Goal: Task Accomplishment & Management: Manage account settings

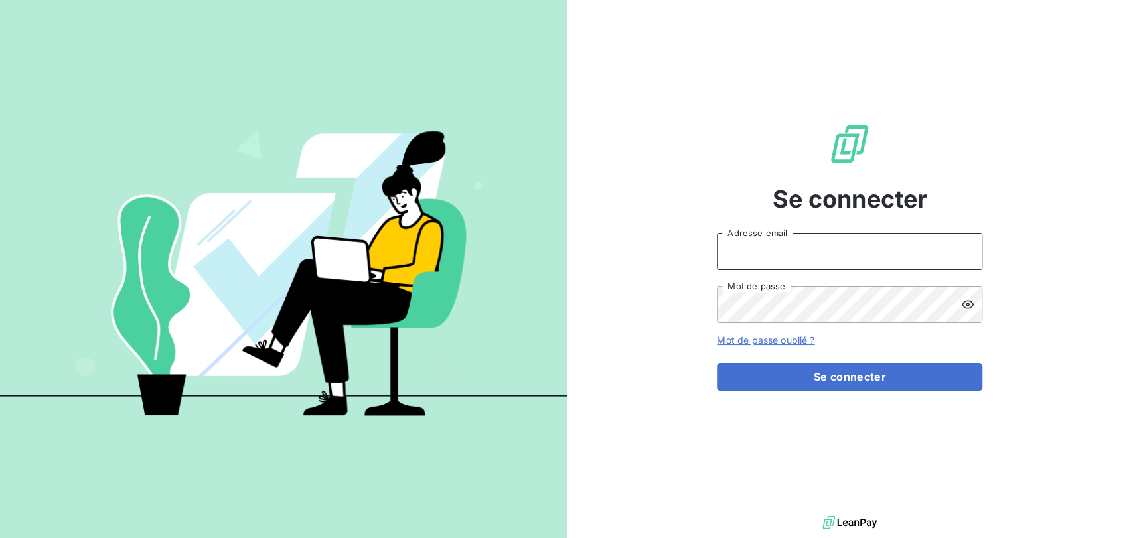
click at [810, 258] on input "Adresse email" at bounding box center [850, 251] width 266 height 37
type input "[EMAIL_ADDRESS][DOMAIN_NAME]"
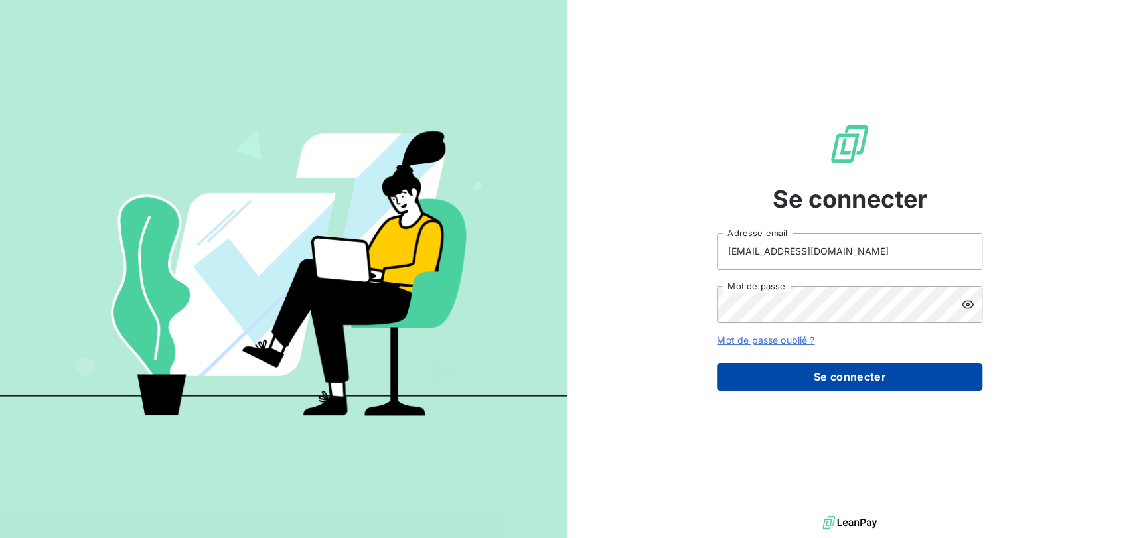
click at [865, 369] on button "Se connecter" at bounding box center [850, 377] width 266 height 28
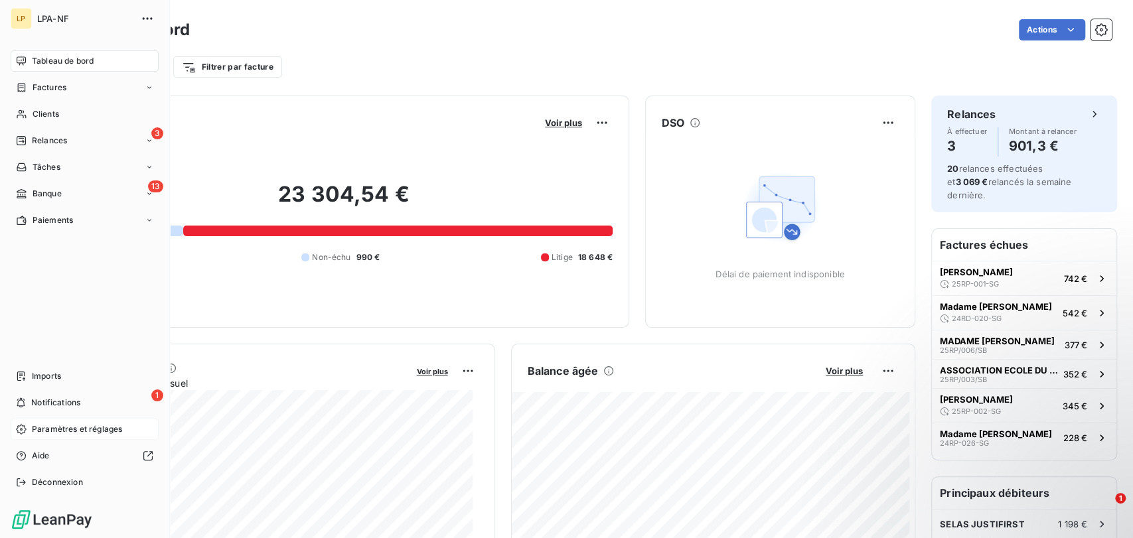
click at [68, 429] on span "Paramètres et réglages" at bounding box center [77, 429] width 90 height 12
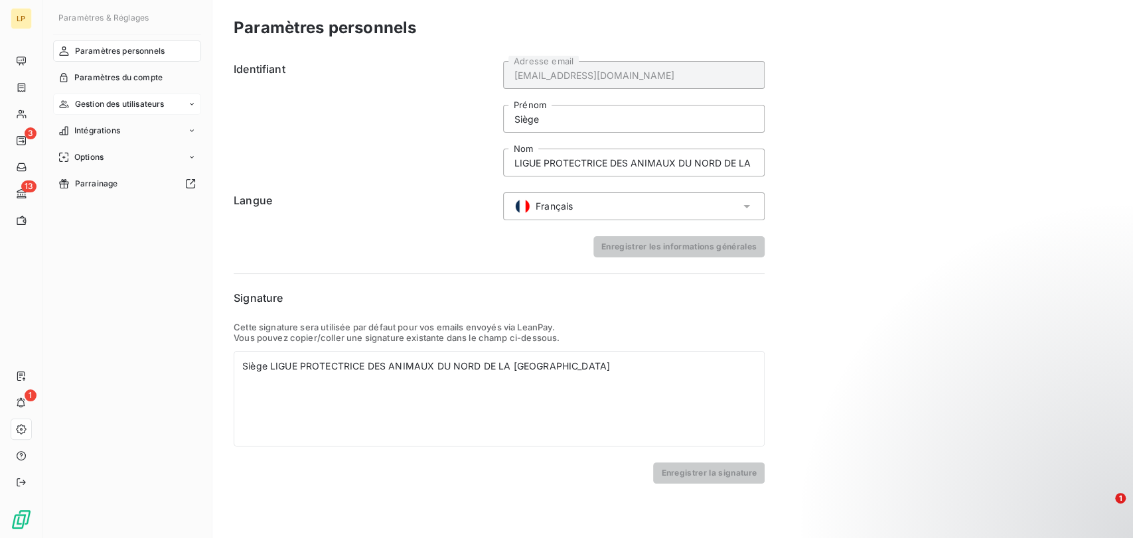
click at [86, 100] on span "Gestion des utilisateurs" at bounding box center [120, 104] width 90 height 12
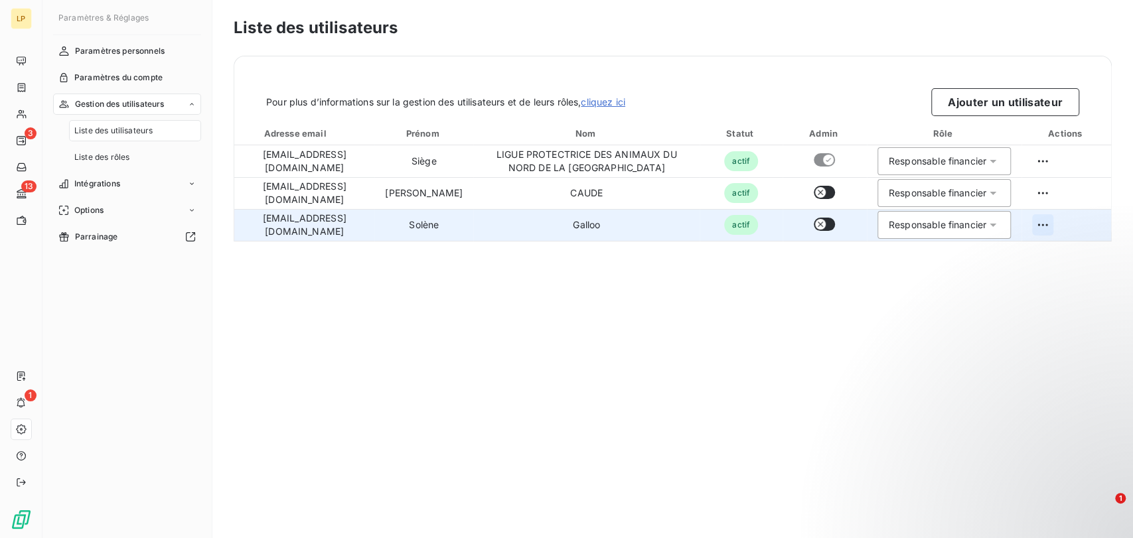
click at [1044, 220] on html "LP 3 13 1 Paramètres & Réglages Paramètres personnels Paramètres du compte Gest…" at bounding box center [566, 269] width 1133 height 538
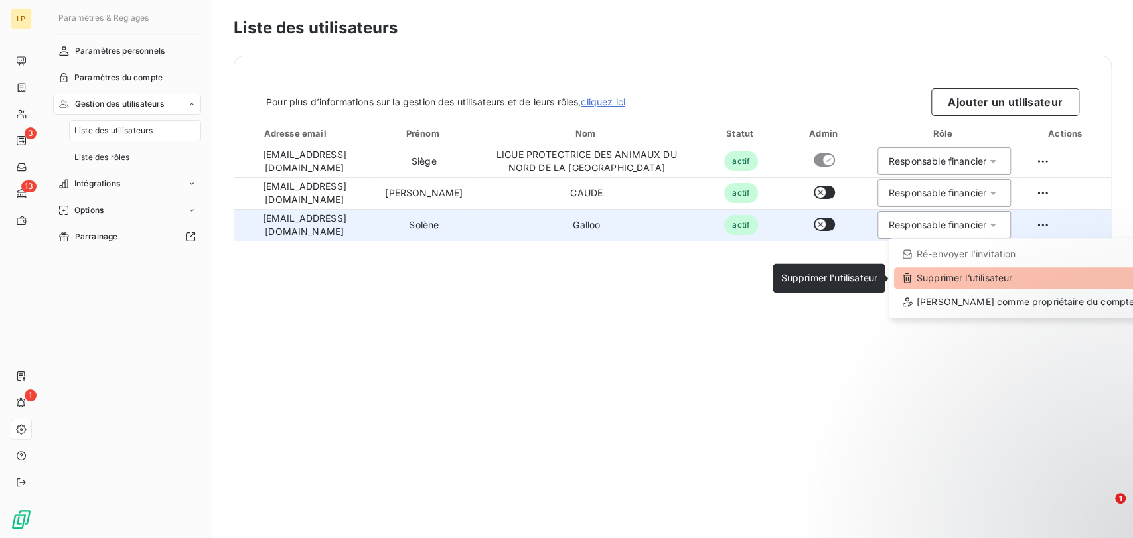
click at [1014, 280] on div "Supprimer l’utilisateur" at bounding box center [1018, 277] width 248 height 21
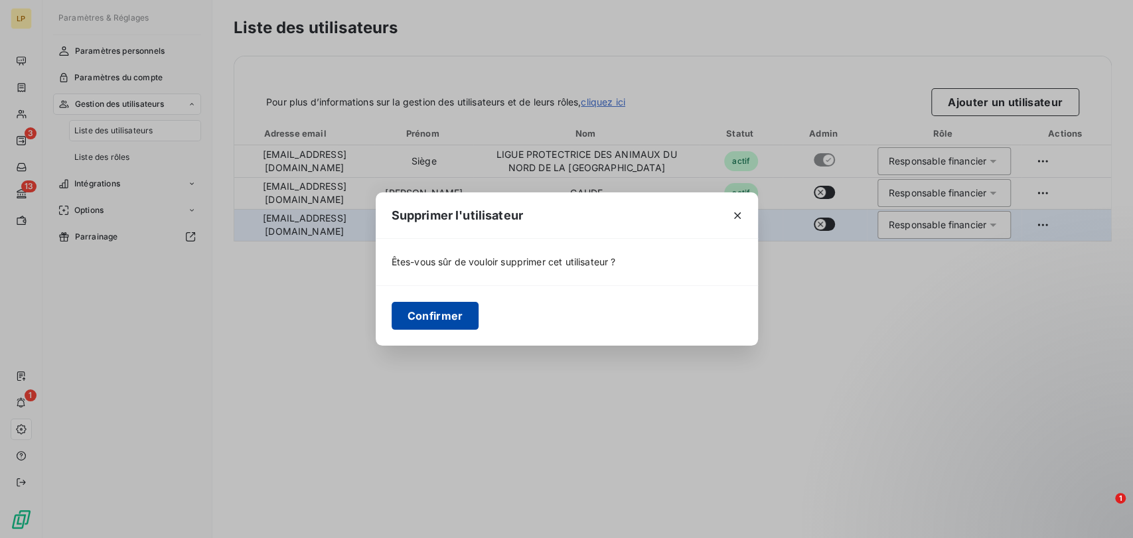
click at [435, 316] on button "Confirmer" at bounding box center [436, 316] width 88 height 28
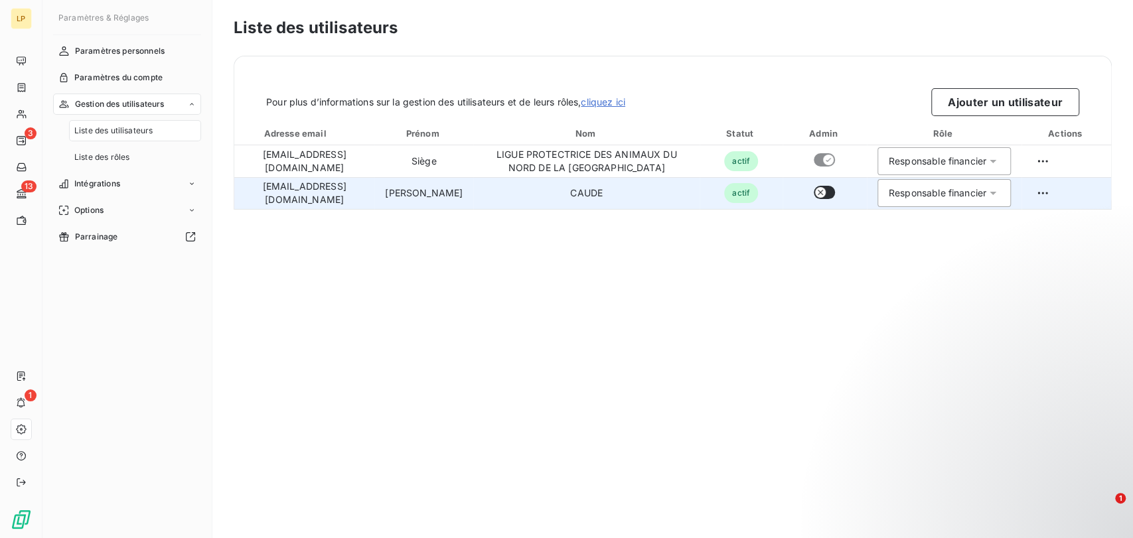
click at [925, 199] on div "Responsable financier" at bounding box center [938, 193] width 98 height 13
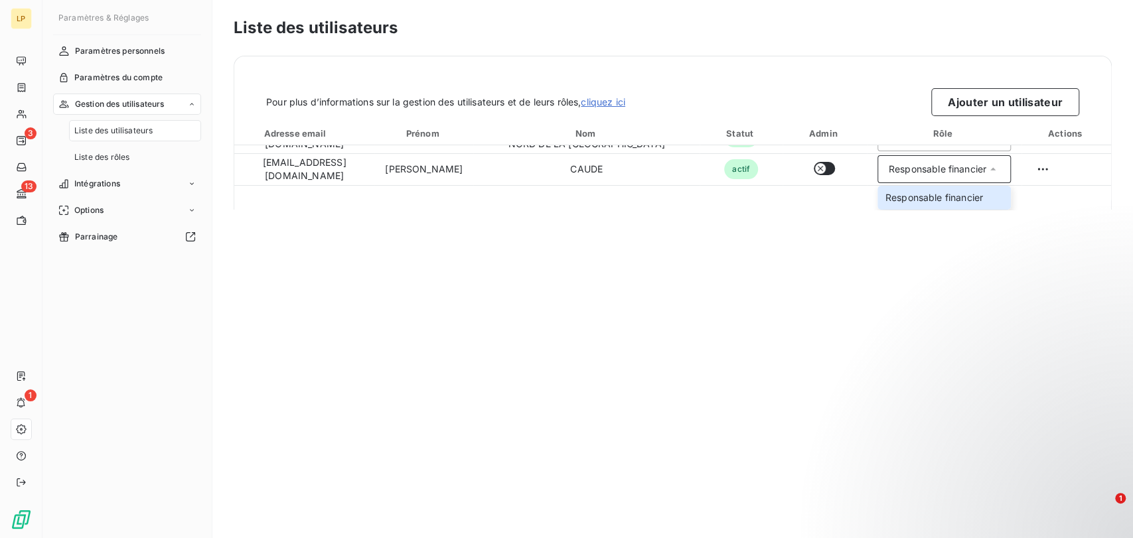
click at [732, 299] on div "Liste des utilisateurs Pour plus d’informations sur la gestion des utilisateurs…" at bounding box center [672, 269] width 921 height 538
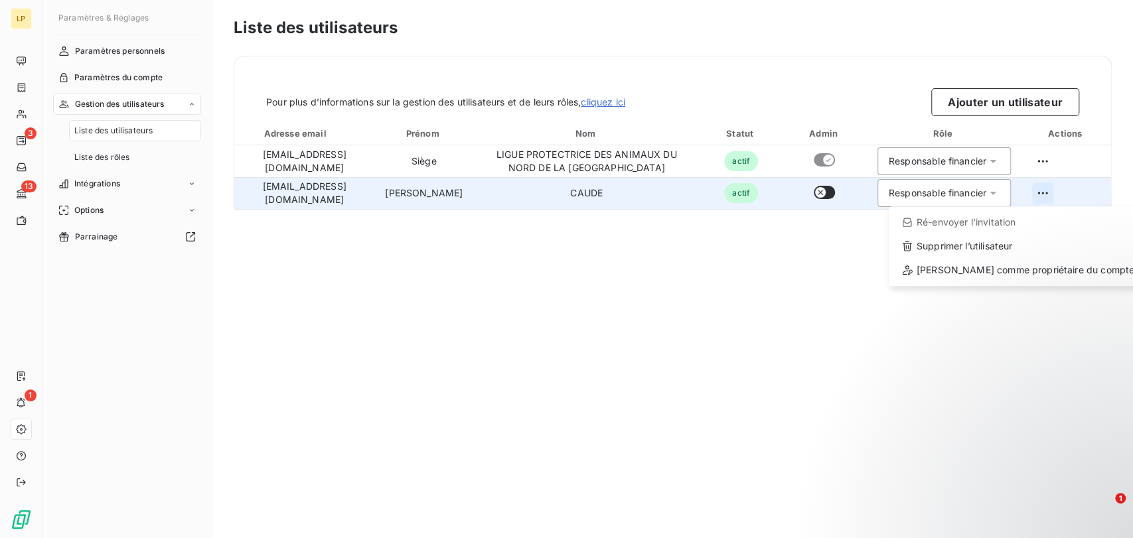
click at [1035, 191] on html "LP 3 13 1 Paramètres & Réglages Paramètres personnels Paramètres du compte Gest…" at bounding box center [566, 269] width 1133 height 538
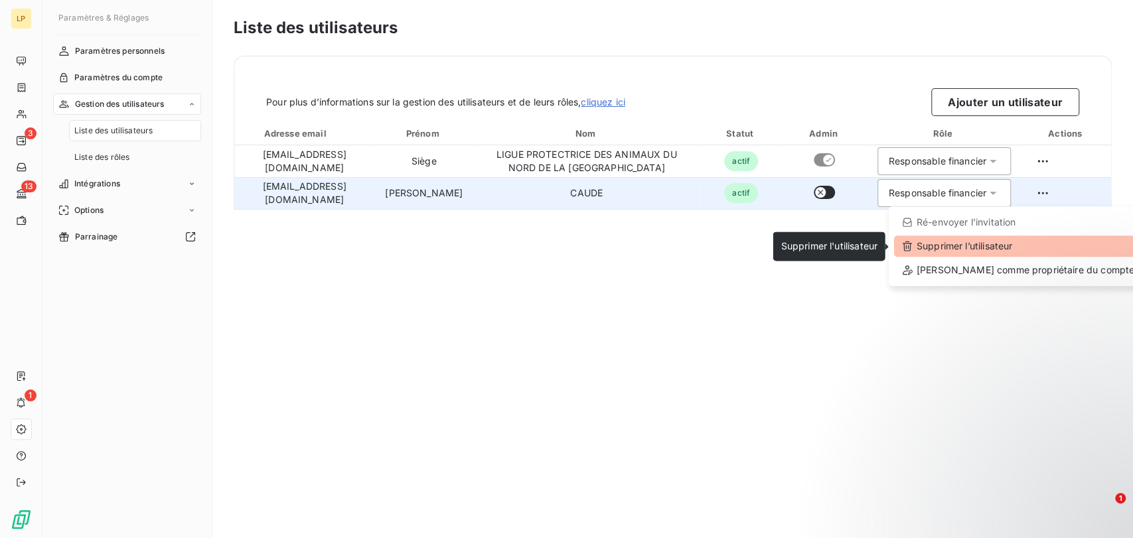
click at [1026, 241] on div "Supprimer l’utilisateur" at bounding box center [1018, 246] width 248 height 21
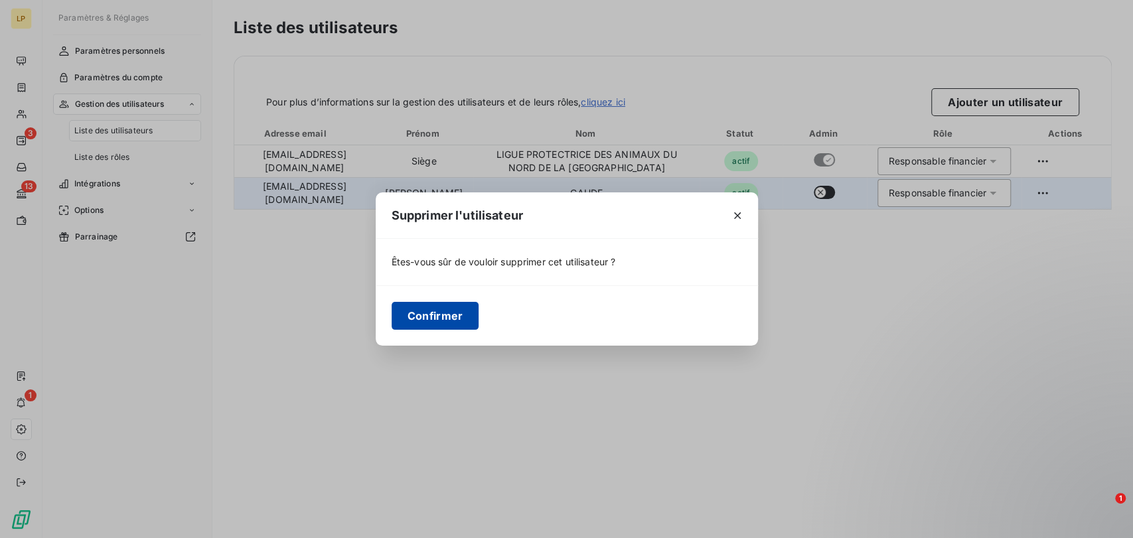
click at [421, 304] on button "Confirmer" at bounding box center [436, 316] width 88 height 28
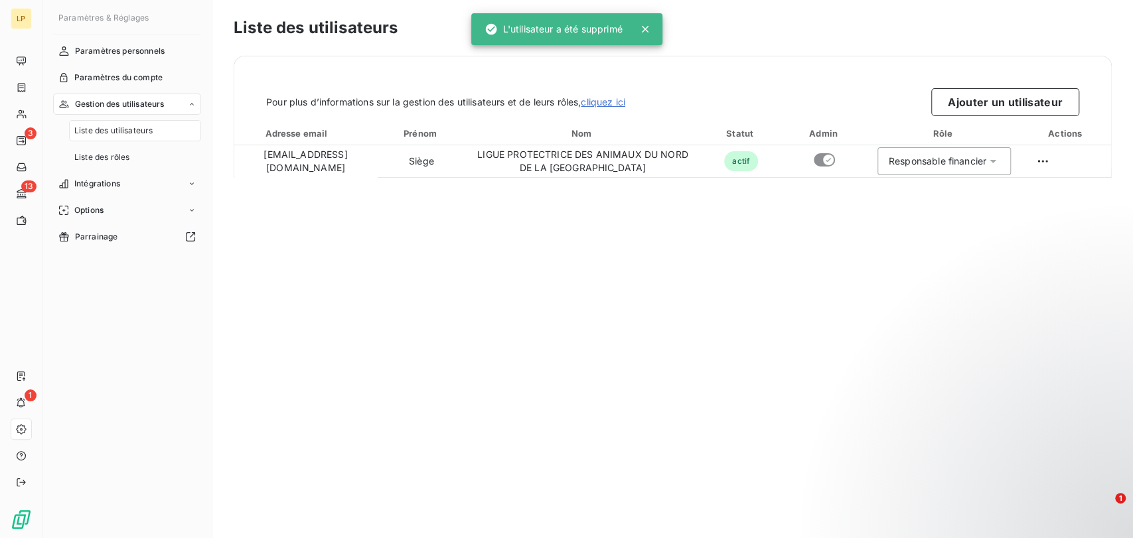
click at [550, 263] on div "Liste des utilisateurs Pour plus d’informations sur la gestion des utilisateurs…" at bounding box center [672, 269] width 921 height 538
click at [866, 35] on h3 "Liste des utilisateurs" at bounding box center [673, 28] width 878 height 24
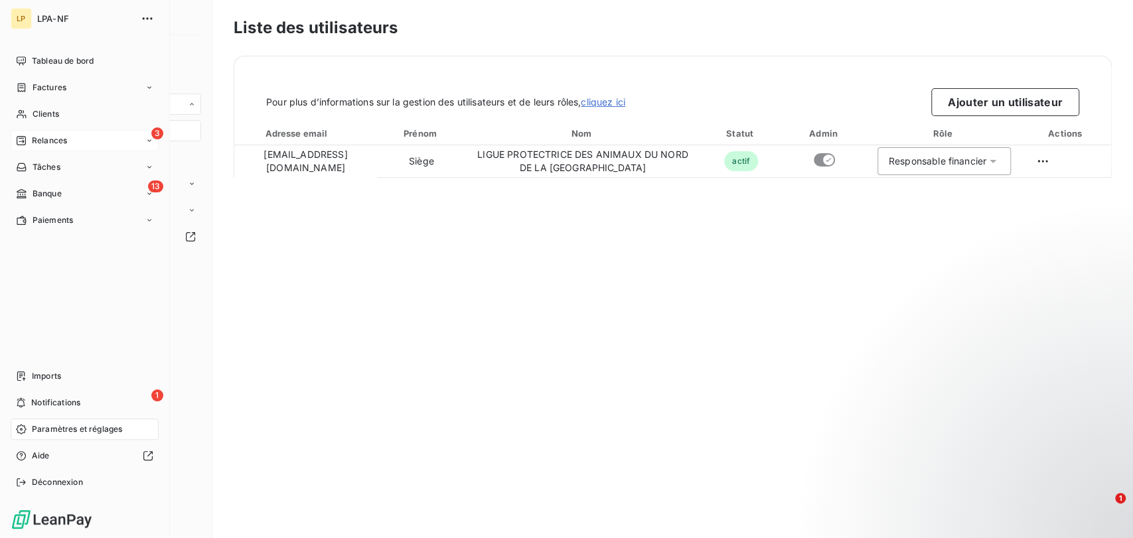
click at [37, 137] on span "Relances" at bounding box center [49, 141] width 35 height 12
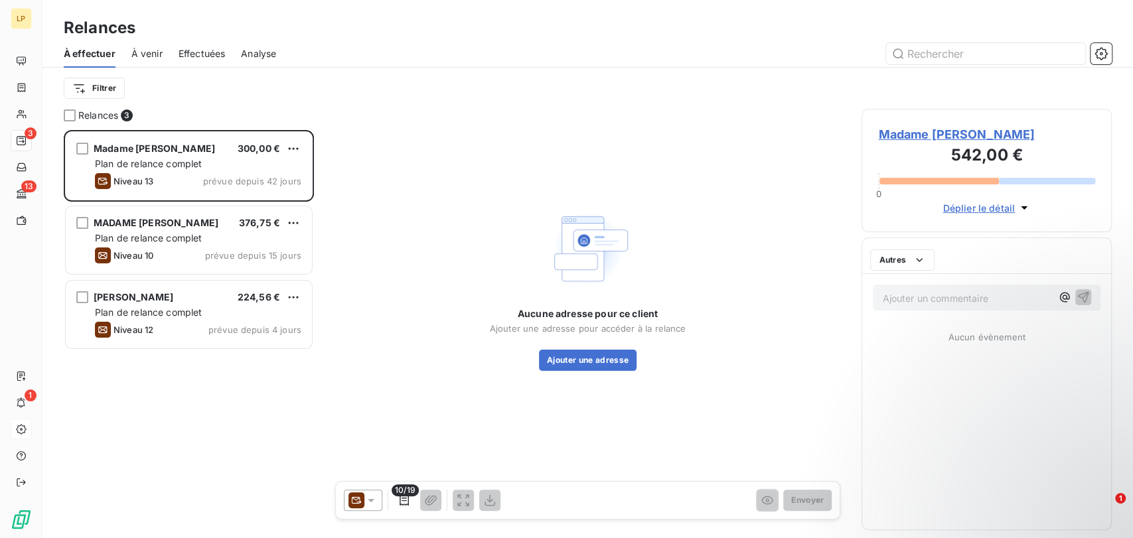
scroll to position [396, 239]
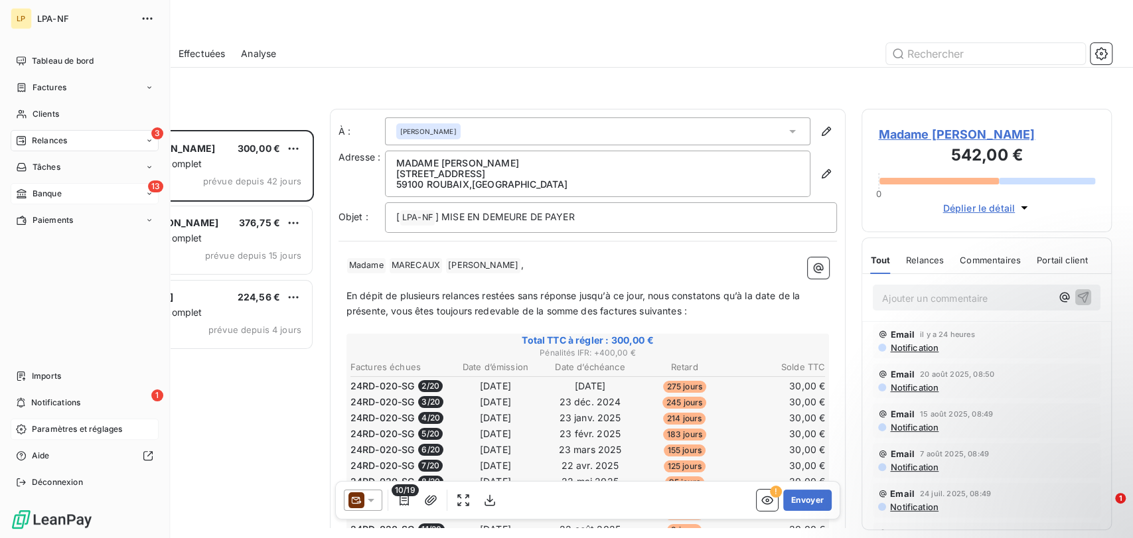
click at [50, 189] on span "Banque" at bounding box center [47, 194] width 29 height 12
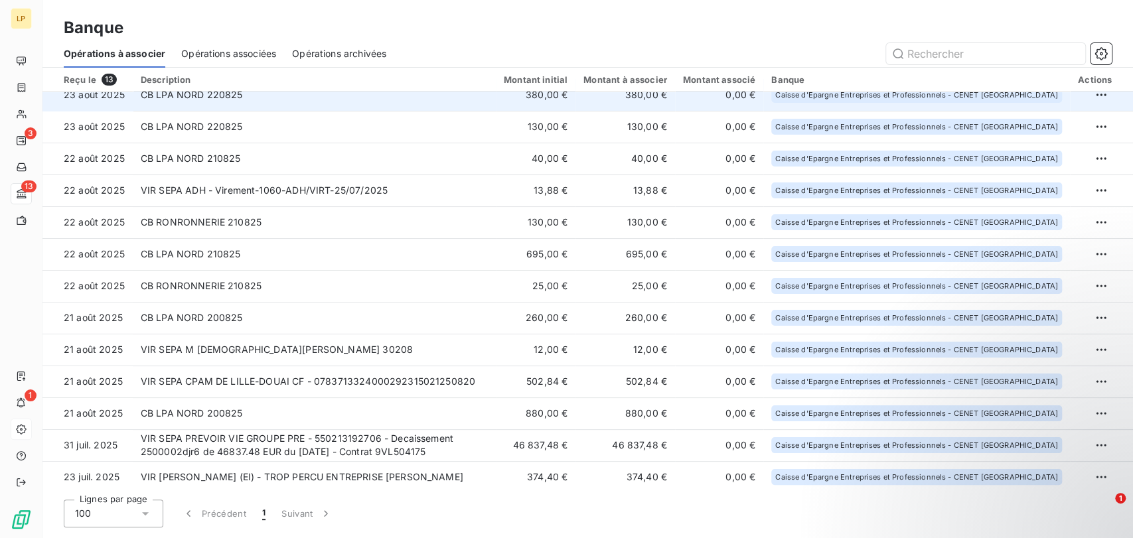
scroll to position [17, 0]
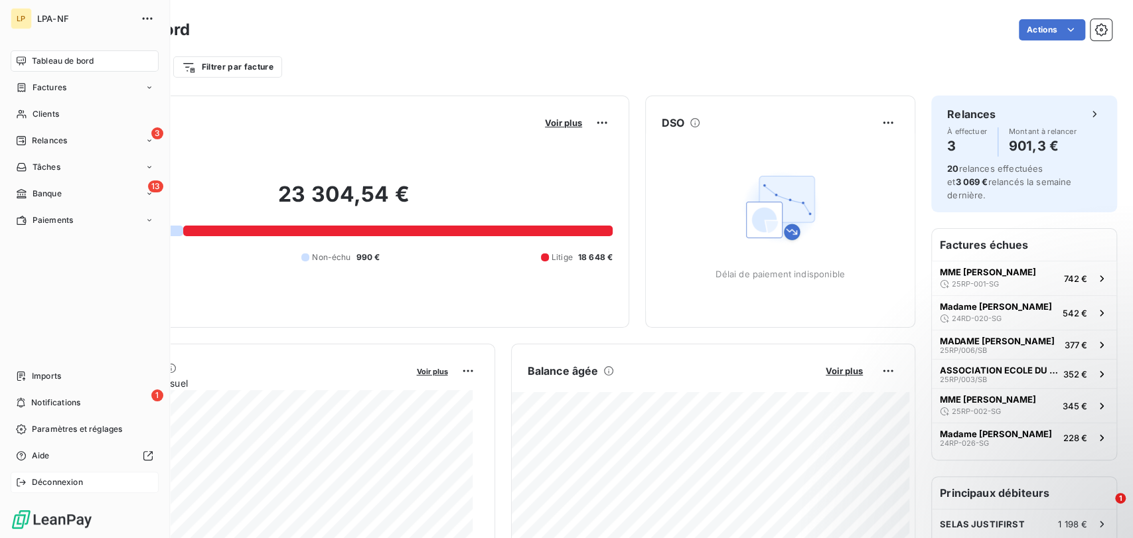
click at [37, 483] on span "Déconnexion" at bounding box center [57, 483] width 51 height 12
